Goal: Information Seeking & Learning: Learn about a topic

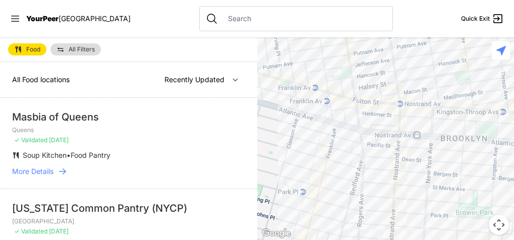
select select "nearby"
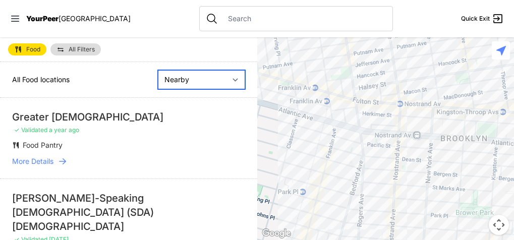
click at [182, 82] on select "Nearby Recently Updated Most Services" at bounding box center [201, 79] width 87 height 19
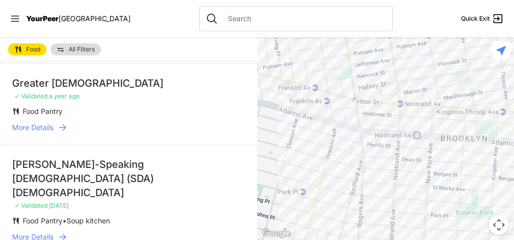
scroll to position [27, 0]
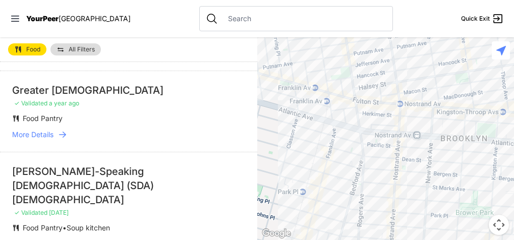
click at [49, 134] on span "More Details" at bounding box center [32, 135] width 41 height 10
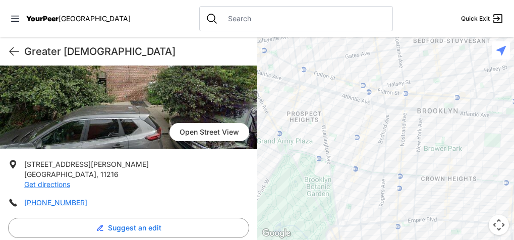
scroll to position [90, 0]
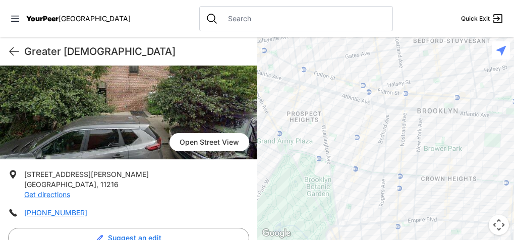
click at [208, 145] on link "Open Street View" at bounding box center [209, 142] width 80 height 18
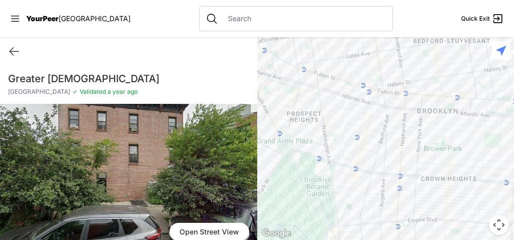
scroll to position [1, 0]
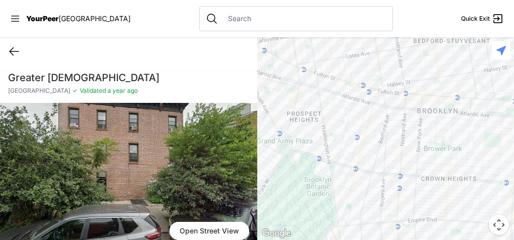
click at [15, 48] on icon at bounding box center [14, 51] width 12 height 12
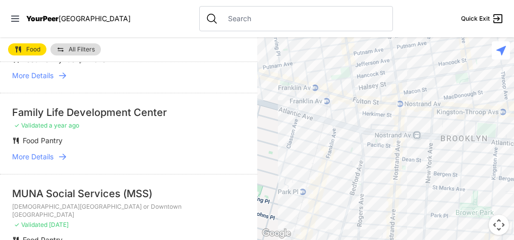
scroll to position [194, 0]
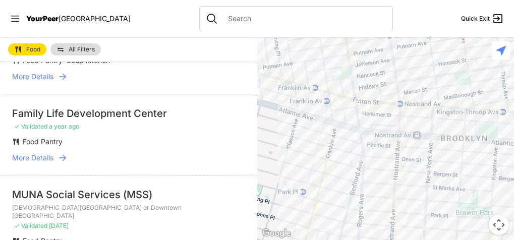
click at [41, 153] on span "More Details" at bounding box center [32, 158] width 41 height 10
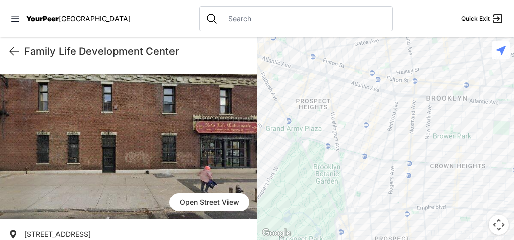
scroll to position [20, 0]
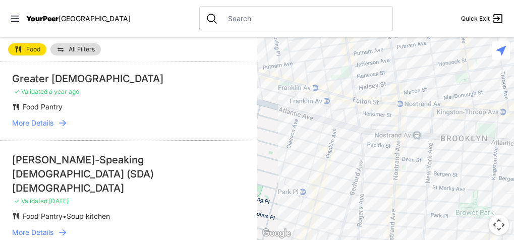
scroll to position [48, 0]
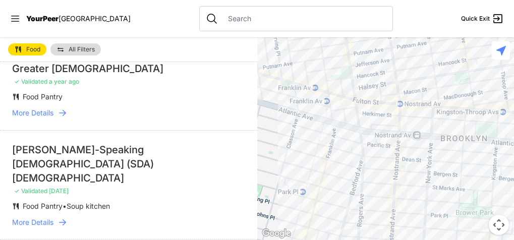
click at [52, 217] on span "More Details" at bounding box center [32, 222] width 41 height 10
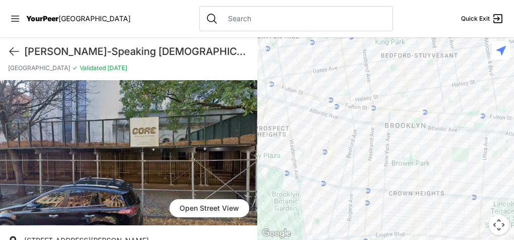
scroll to position [35, 0]
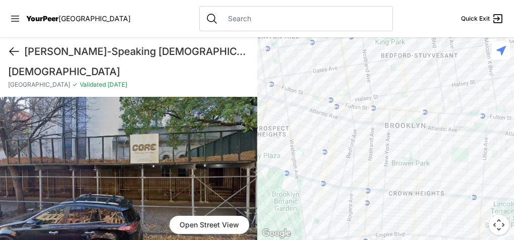
click at [13, 48] on icon at bounding box center [14, 52] width 9 height 8
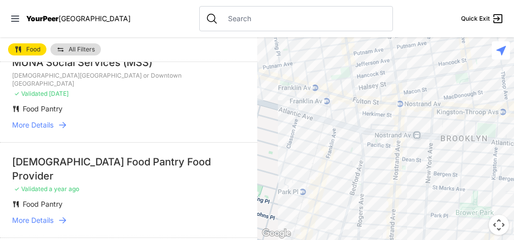
scroll to position [332, 0]
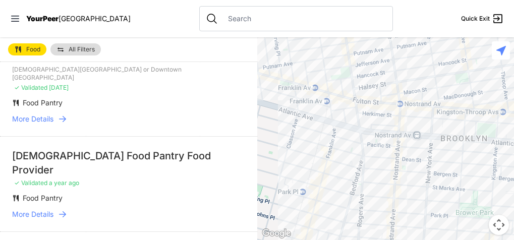
click at [37, 209] on span "More Details" at bounding box center [32, 214] width 41 height 10
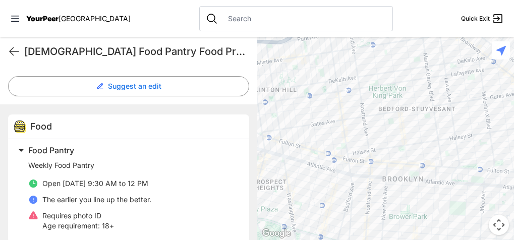
scroll to position [266, 0]
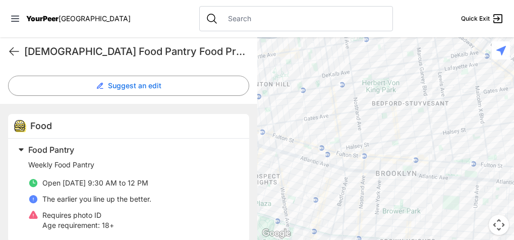
drag, startPoint x: 393, startPoint y: 131, endPoint x: 386, endPoint y: 126, distance: 9.0
click at [386, 126] on div at bounding box center [385, 138] width 257 height 203
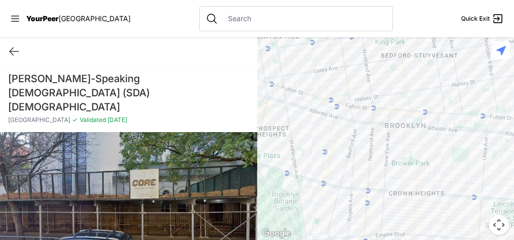
click at [391, 111] on div at bounding box center [385, 138] width 257 height 203
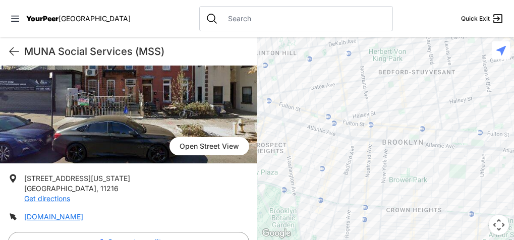
scroll to position [95, 0]
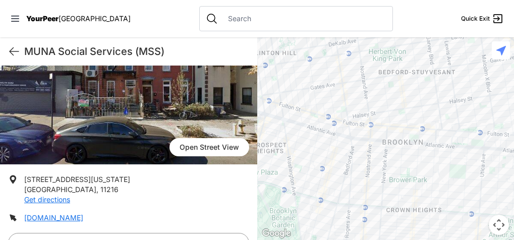
click at [343, 174] on div at bounding box center [385, 138] width 257 height 203
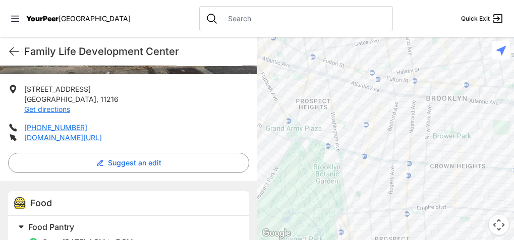
scroll to position [174, 0]
click at [377, 172] on div at bounding box center [385, 138] width 257 height 203
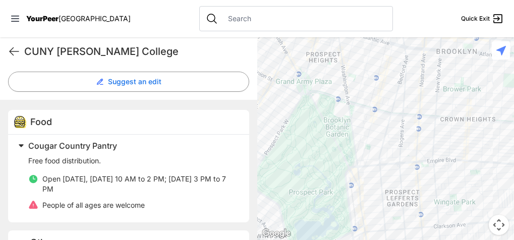
scroll to position [266, 0]
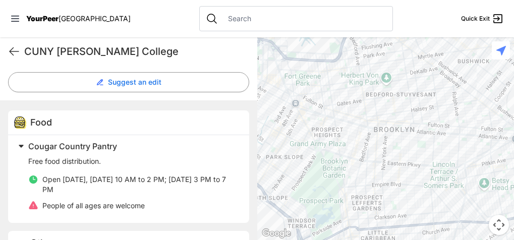
drag, startPoint x: 414, startPoint y: 97, endPoint x: 376, endPoint y: 156, distance: 70.1
click at [376, 156] on div at bounding box center [385, 138] width 257 height 203
click at [385, 122] on div at bounding box center [385, 138] width 257 height 203
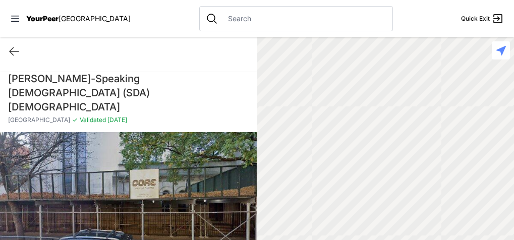
click at [385, 122] on div at bounding box center [385, 138] width 257 height 203
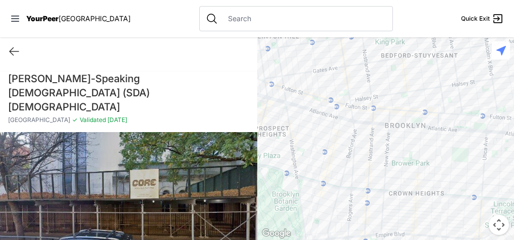
click at [391, 109] on div at bounding box center [385, 138] width 257 height 203
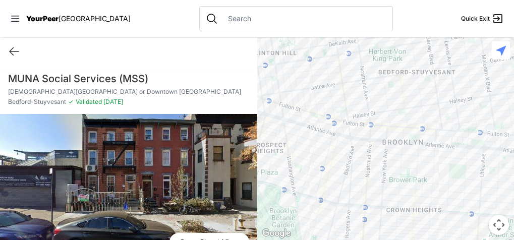
click at [353, 159] on div at bounding box center [385, 138] width 257 height 203
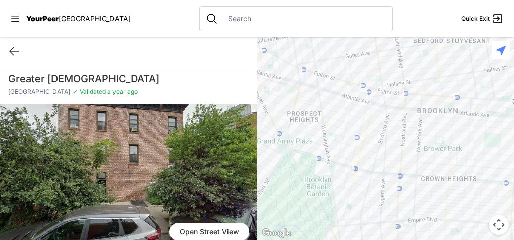
click at [422, 61] on div at bounding box center [385, 138] width 257 height 203
